Goal: Information Seeking & Learning: Check status

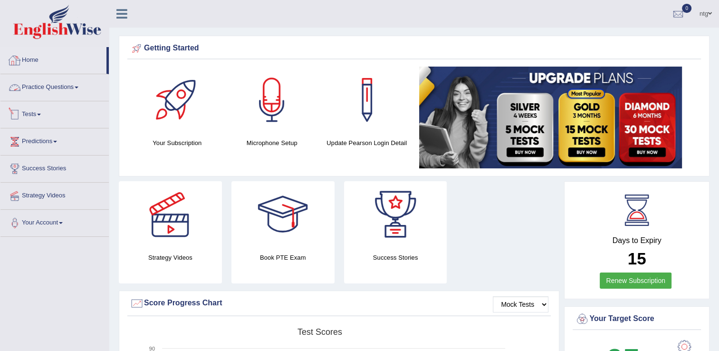
click at [37, 109] on link "Tests" at bounding box center [54, 113] width 108 height 24
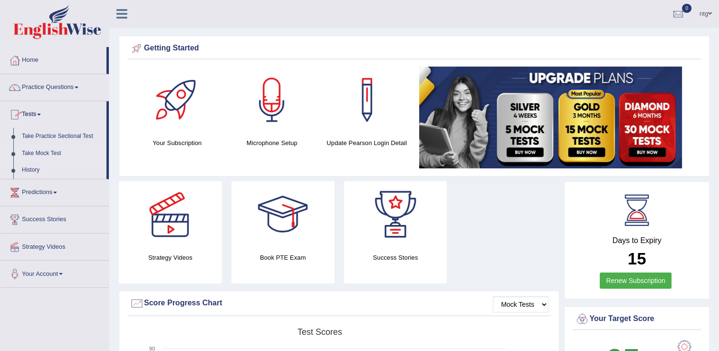
click at [33, 151] on link "Take Mock Test" at bounding box center [62, 153] width 89 height 17
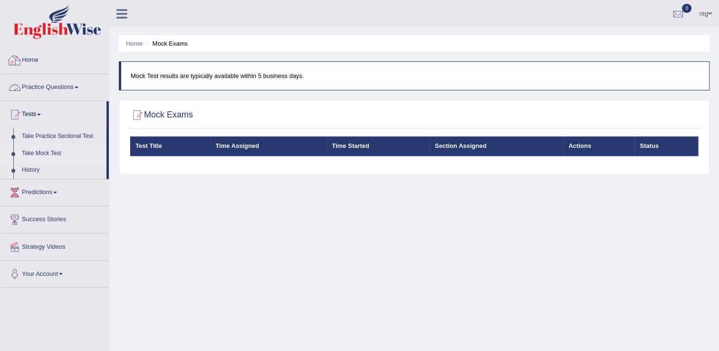
click at [56, 58] on link "Home" at bounding box center [54, 59] width 108 height 24
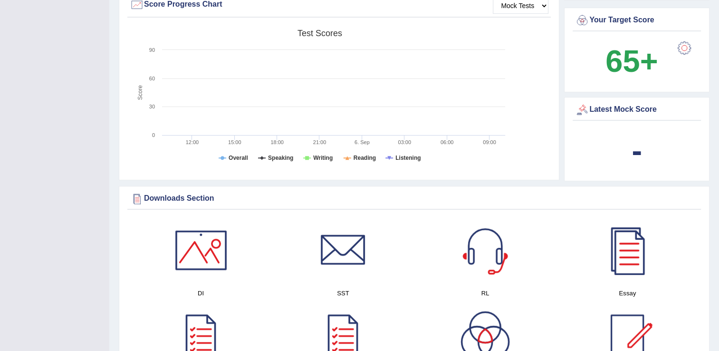
scroll to position [302, 0]
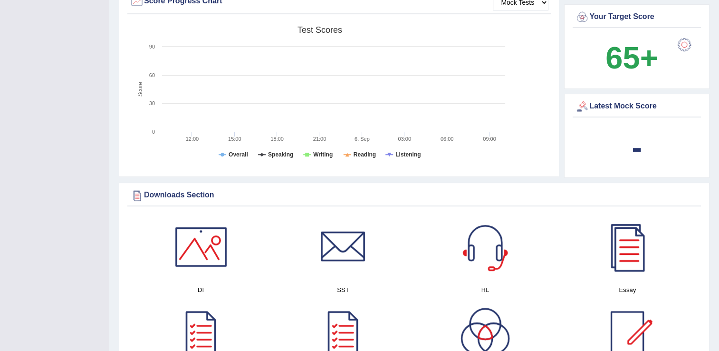
click at [632, 141] on b "-" at bounding box center [637, 147] width 10 height 35
drag, startPoint x: 631, startPoint y: 141, endPoint x: 639, endPoint y: 106, distance: 36.1
click at [639, 106] on div "Latest Mock Score -" at bounding box center [636, 136] width 145 height 85
click at [639, 106] on div "Latest Mock Score" at bounding box center [637, 106] width 124 height 14
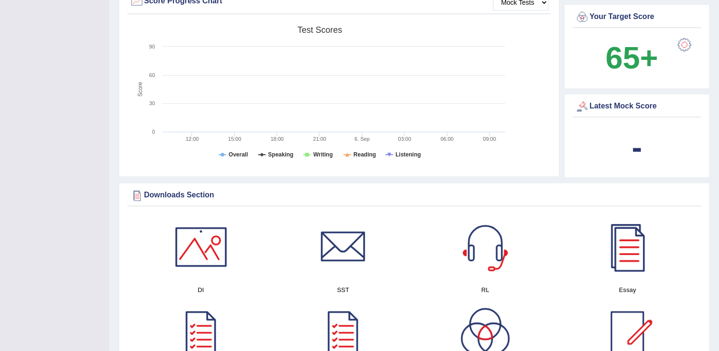
scroll to position [0, 0]
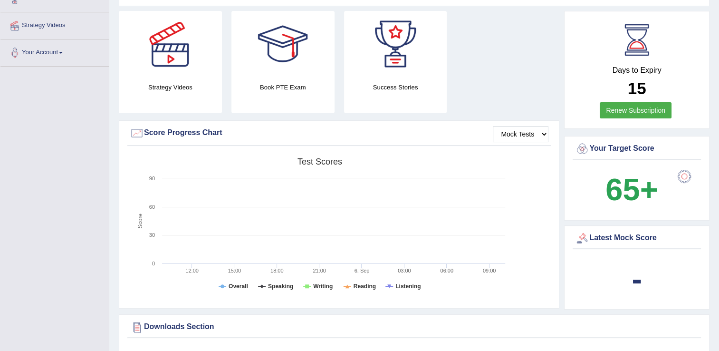
scroll to position [177, 0]
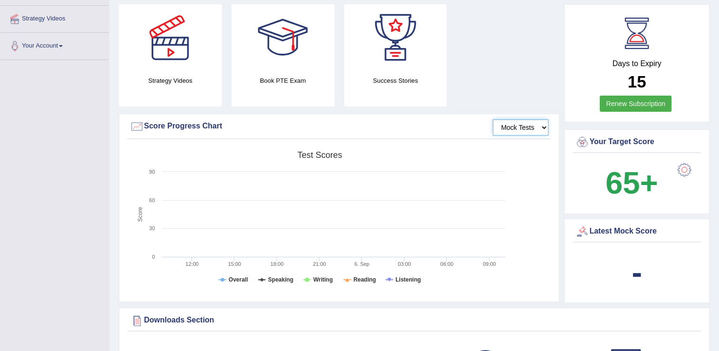
click at [535, 122] on select "Mock Tests" at bounding box center [521, 127] width 56 height 16
click at [493, 119] on select "Mock Tests" at bounding box center [521, 127] width 56 height 16
click at [36, 43] on link "Your Account" at bounding box center [54, 45] width 108 height 24
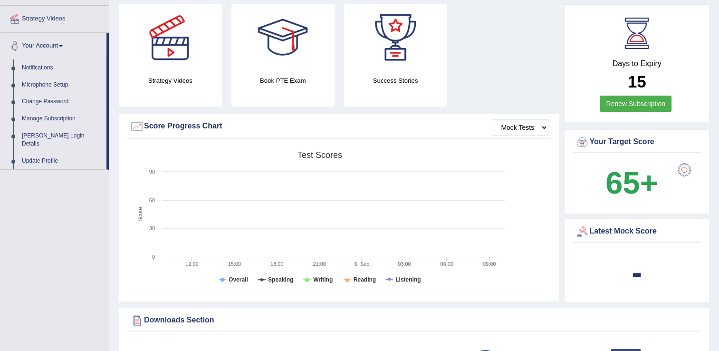
click at [36, 43] on link "Your Account" at bounding box center [53, 45] width 106 height 24
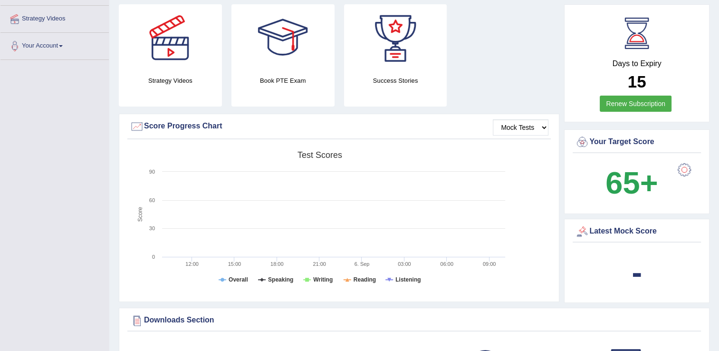
scroll to position [0, 0]
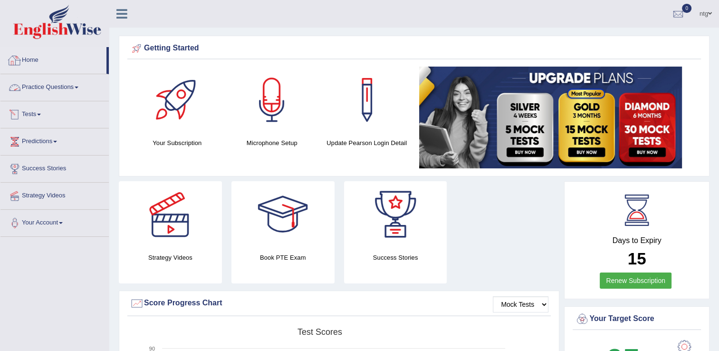
click at [78, 64] on link "Home" at bounding box center [53, 59] width 106 height 24
click at [52, 62] on link "Home" at bounding box center [53, 59] width 106 height 24
click at [124, 12] on icon at bounding box center [121, 14] width 11 height 12
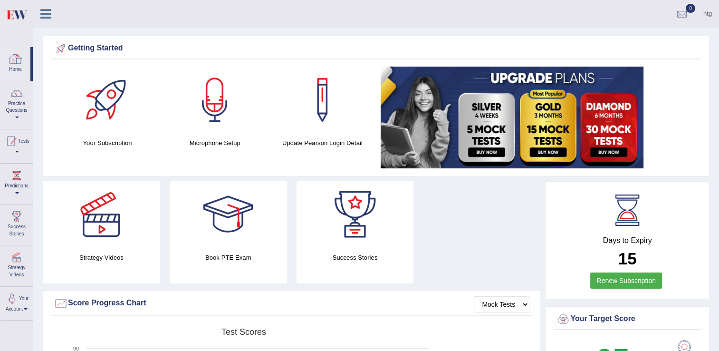
click at [15, 64] on div at bounding box center [16, 59] width 14 height 14
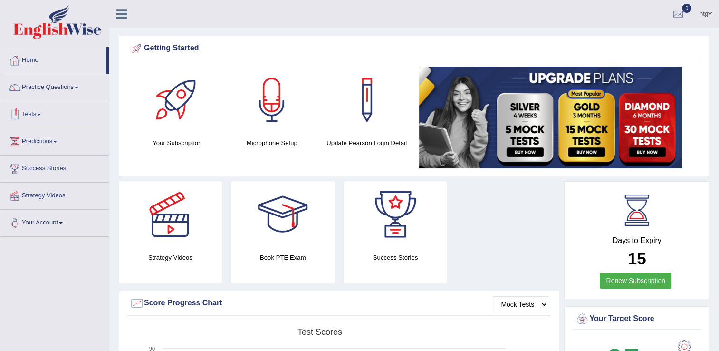
click at [38, 134] on link "Predictions" at bounding box center [54, 140] width 108 height 24
click at [38, 160] on link "Latest Predictions" at bounding box center [62, 163] width 89 height 17
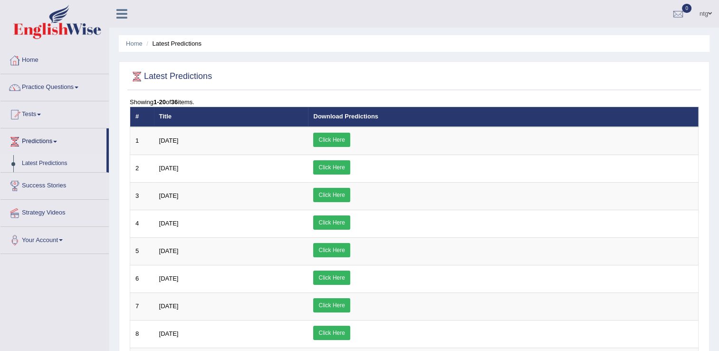
click at [70, 60] on link "Home" at bounding box center [54, 59] width 108 height 24
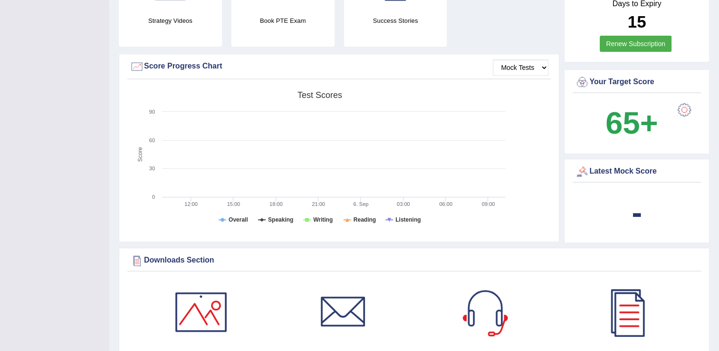
scroll to position [245, 0]
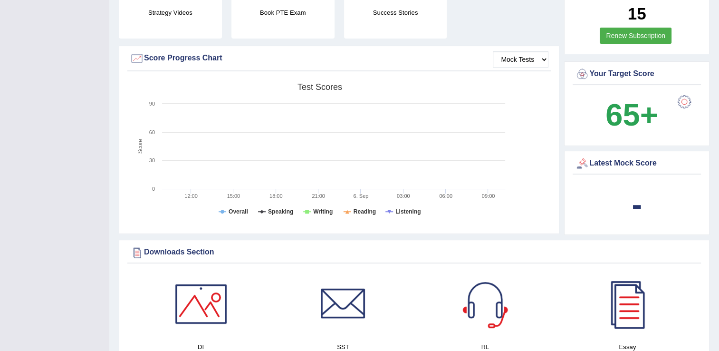
click at [641, 177] on div "Latest Mock Score -" at bounding box center [636, 193] width 145 height 85
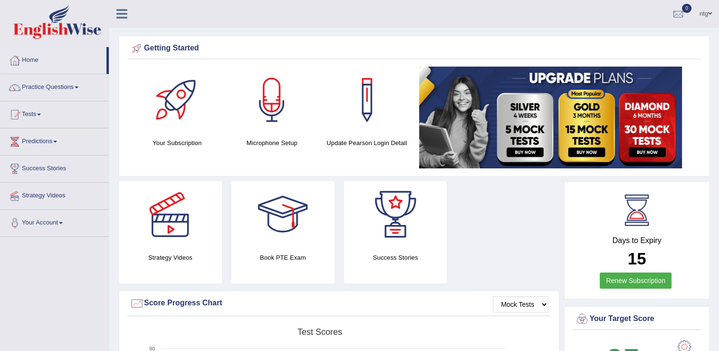
scroll to position [0, 0]
click at [680, 14] on div at bounding box center [678, 14] width 14 height 14
click at [667, 42] on div "See All Alerts" at bounding box center [621, 40] width 126 height 10
click at [677, 16] on div at bounding box center [678, 14] width 14 height 14
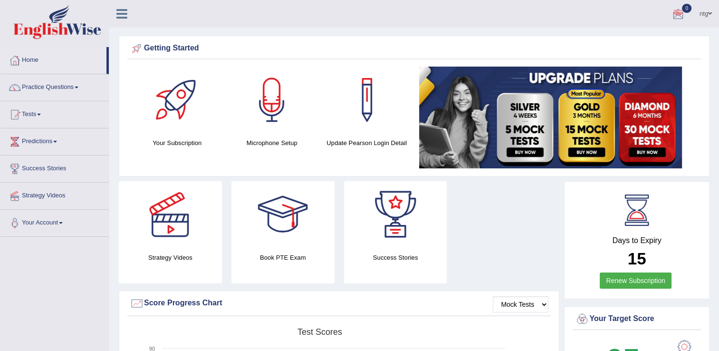
click at [705, 16] on link "ntg" at bounding box center [705, 12] width 27 height 25
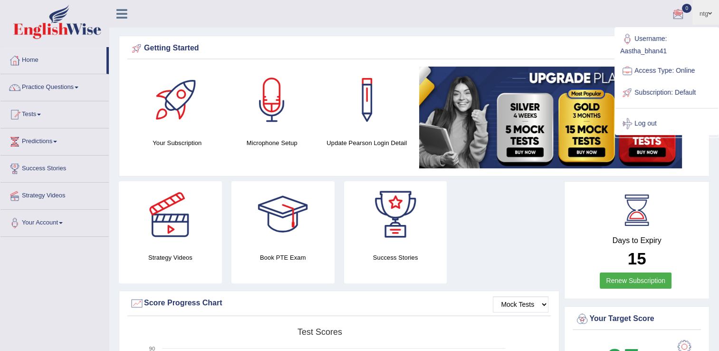
click at [705, 16] on link "ntg" at bounding box center [705, 12] width 27 height 25
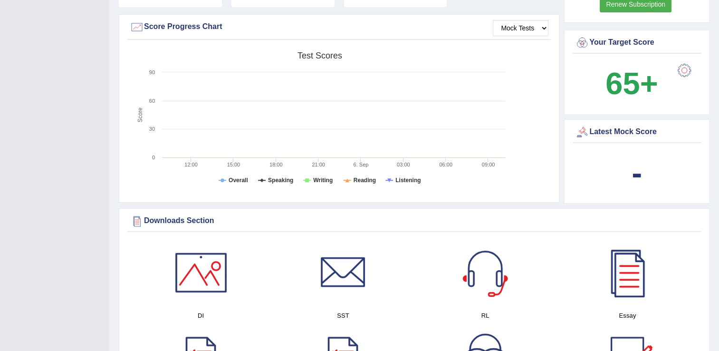
scroll to position [268, 0]
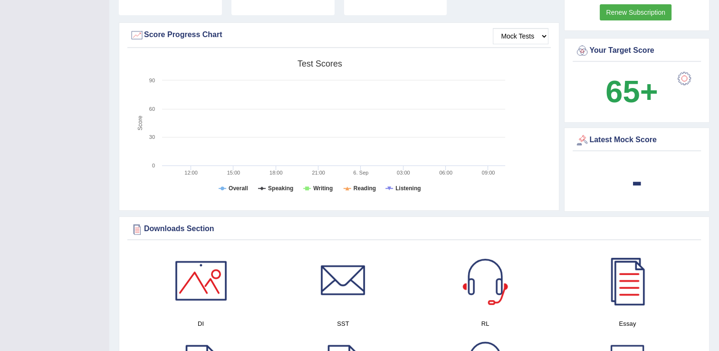
click at [686, 80] on div at bounding box center [684, 78] width 19 height 19
click at [214, 289] on div at bounding box center [201, 280] width 67 height 67
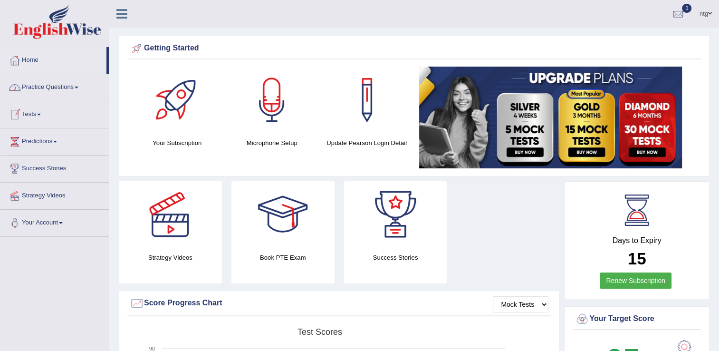
click at [40, 114] on span at bounding box center [39, 115] width 4 height 2
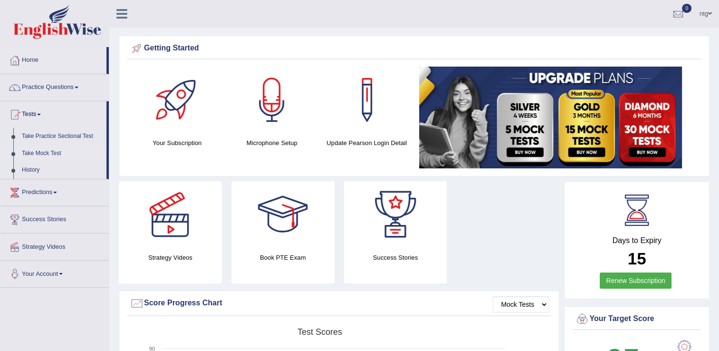
click at [36, 151] on link "Take Mock Test" at bounding box center [62, 153] width 89 height 17
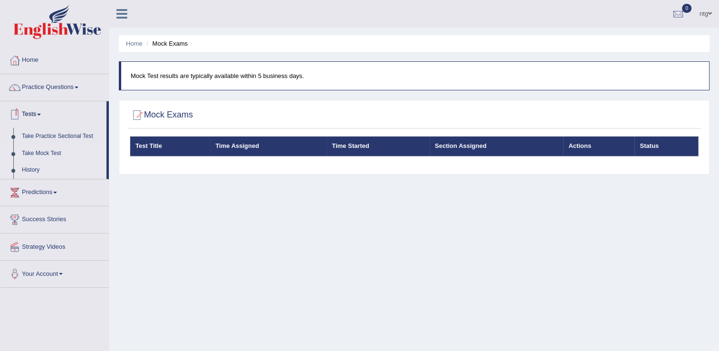
click at [32, 168] on link "History" at bounding box center [62, 170] width 89 height 17
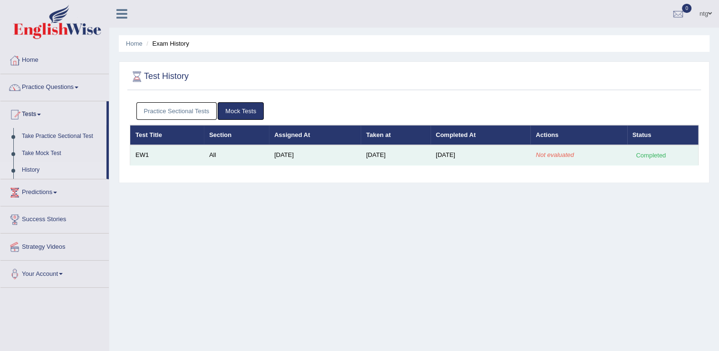
click at [486, 156] on td "[DATE]" at bounding box center [481, 155] width 100 height 20
click at [633, 158] on div "Completed" at bounding box center [651, 155] width 37 height 10
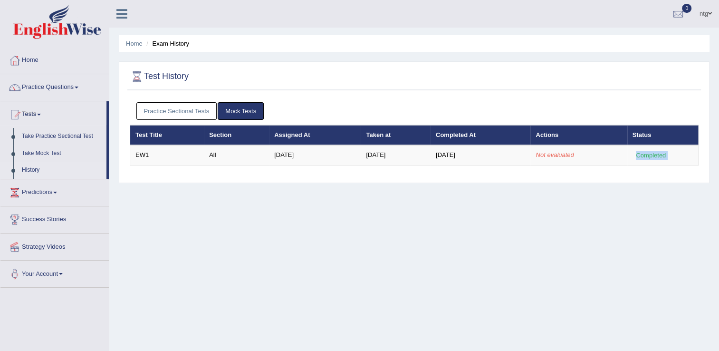
drag, startPoint x: 633, startPoint y: 158, endPoint x: 599, endPoint y: 168, distance: 35.5
click at [599, 168] on div "Practice Sectional Tests Mock Tests Test Title Section Assigned At Taken at Com…" at bounding box center [414, 137] width 574 height 80
click at [246, 112] on link "Mock Tests" at bounding box center [241, 111] width 46 height 18
click at [186, 115] on link "Practice Sectional Tests" at bounding box center [176, 111] width 81 height 18
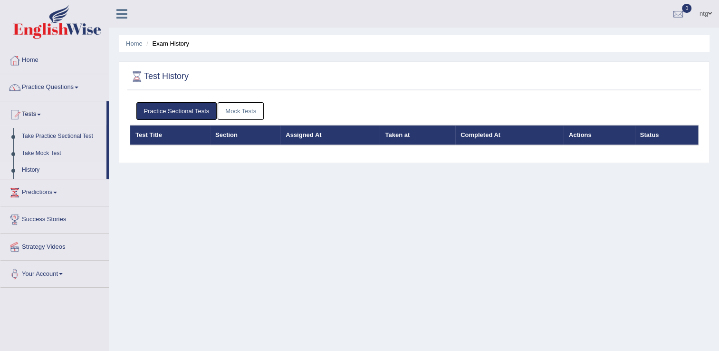
click at [235, 110] on link "Mock Tests" at bounding box center [241, 111] width 46 height 18
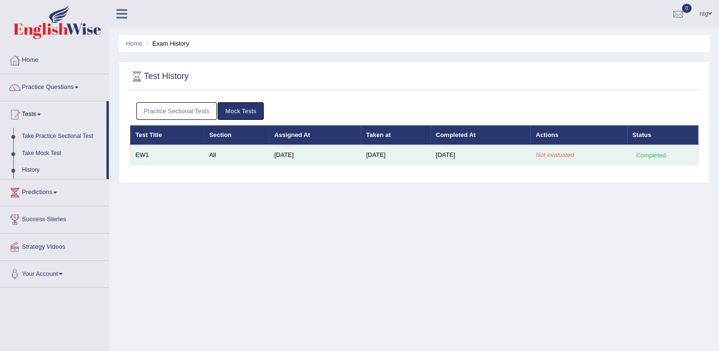
click at [224, 153] on td "All" at bounding box center [236, 155] width 65 height 20
drag, startPoint x: 224, startPoint y: 153, endPoint x: 454, endPoint y: 157, distance: 230.1
click at [454, 157] on td "[DATE]" at bounding box center [481, 155] width 100 height 20
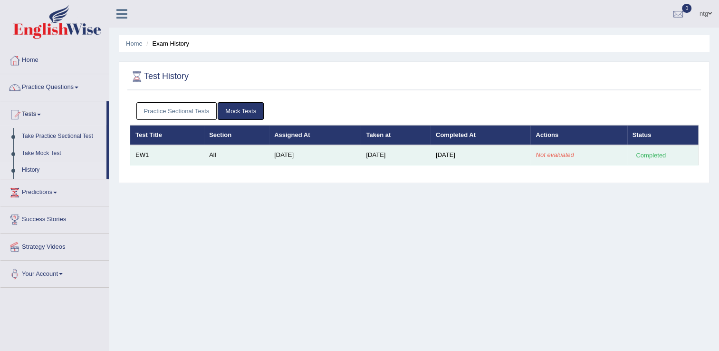
click at [555, 153] on em "Not evaluated" at bounding box center [555, 154] width 38 height 7
click at [571, 155] on em "Not evaluated" at bounding box center [555, 154] width 38 height 7
